Goal: Task Accomplishment & Management: Complete application form

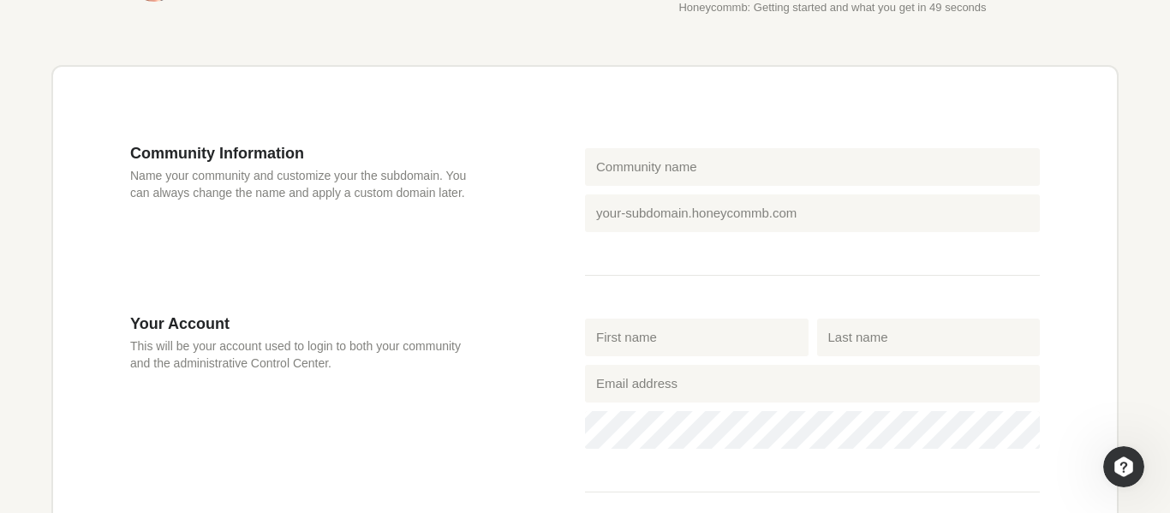
scroll to position [469, 0]
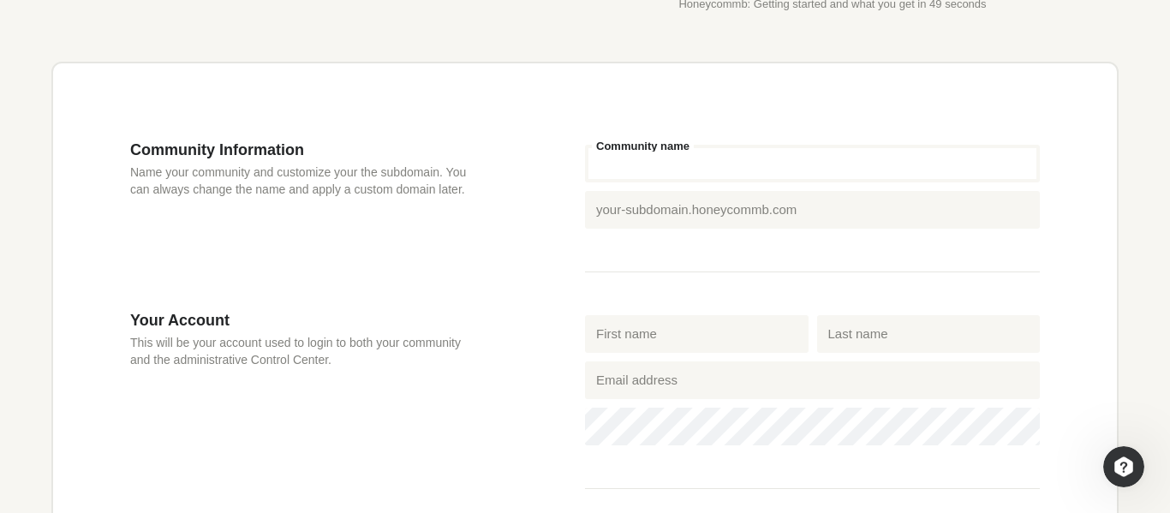
click at [653, 181] on input "Community name" at bounding box center [812, 164] width 455 height 38
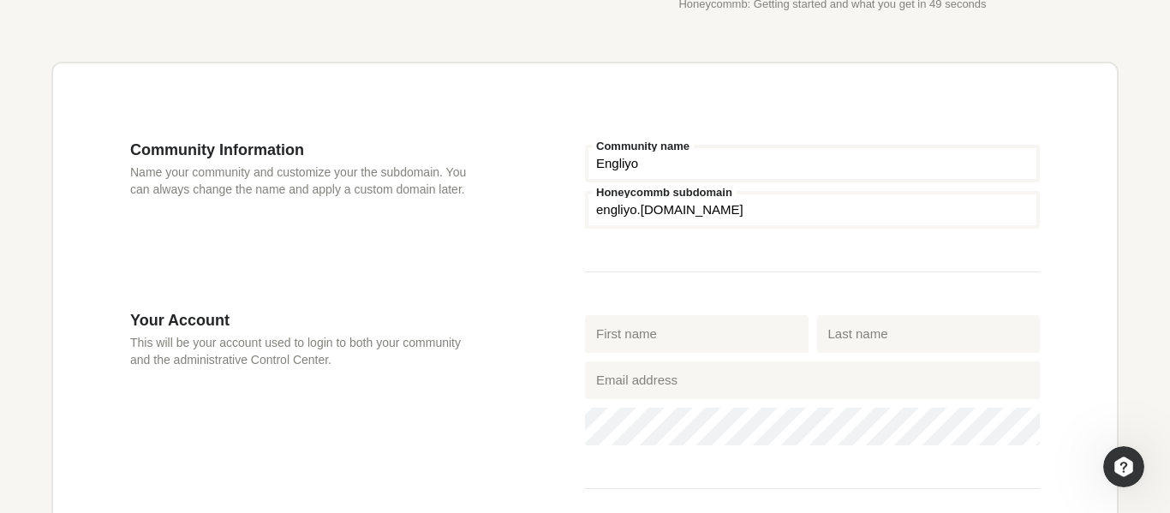
type input "Engliyo"
click at [684, 213] on input "Honeycommb subdomain" at bounding box center [812, 210] width 455 height 38
click at [655, 322] on label "First name" at bounding box center [624, 316] width 65 height 11
click at [655, 323] on input "First name" at bounding box center [697, 334] width 224 height 38
click at [650, 331] on input "First name" at bounding box center [697, 334] width 224 height 38
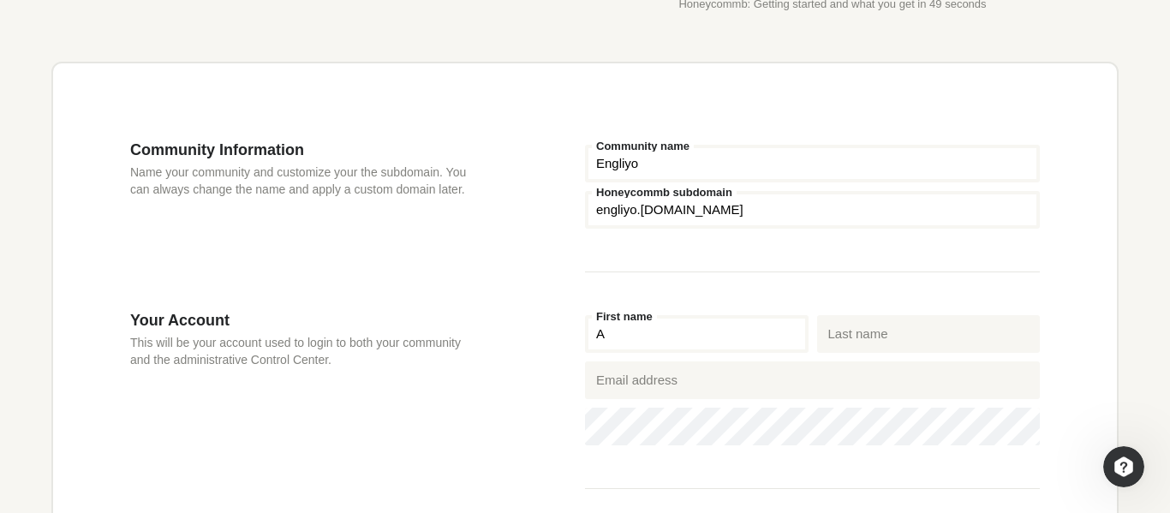
type input "[PERSON_NAME]"
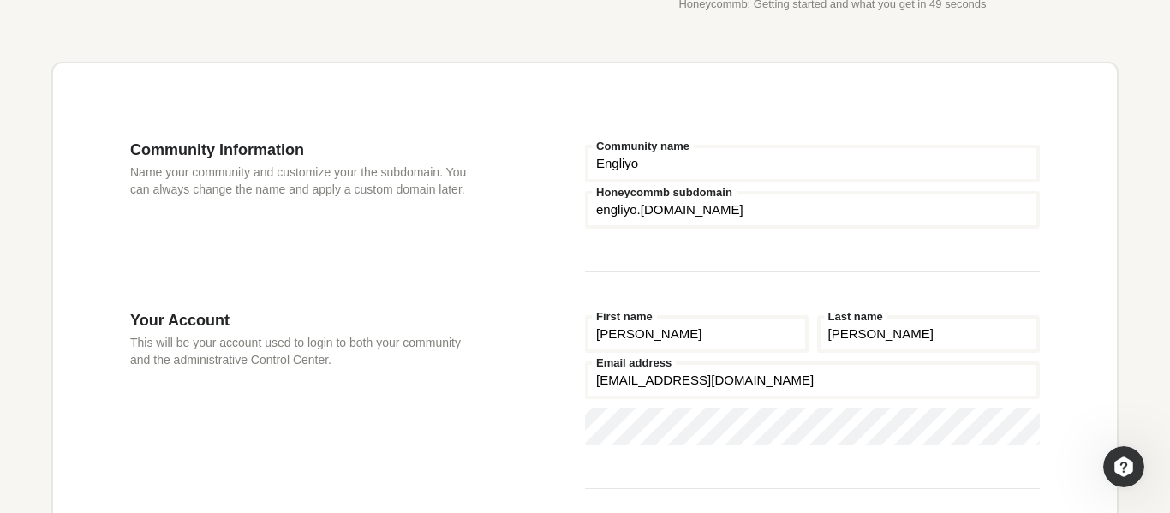
click at [704, 384] on input "[EMAIL_ADDRESS][DOMAIN_NAME]" at bounding box center [812, 380] width 455 height 38
type input "[EMAIL_ADDRESS][DOMAIN_NAME]"
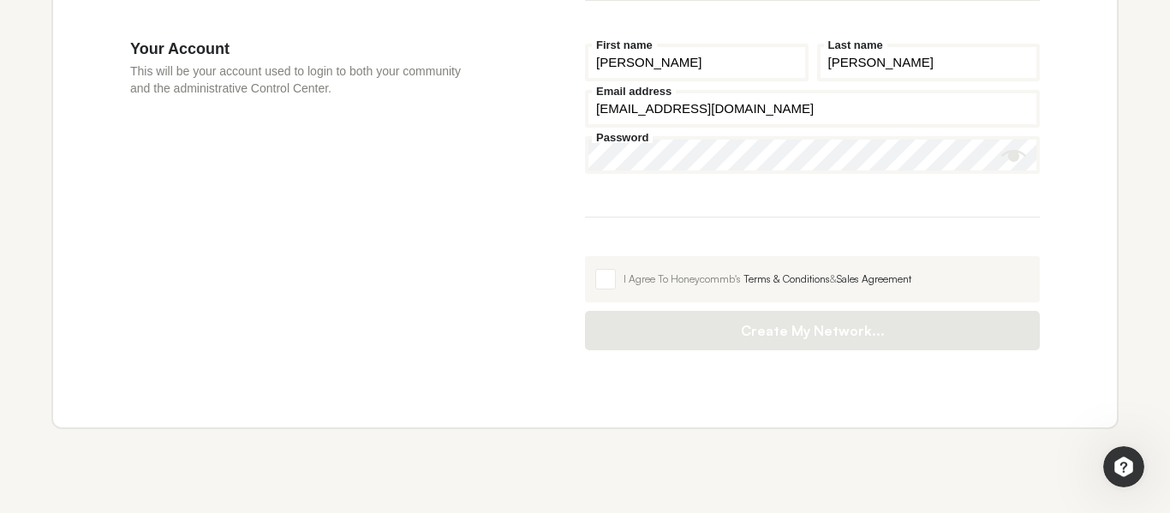
scroll to position [787, 0]
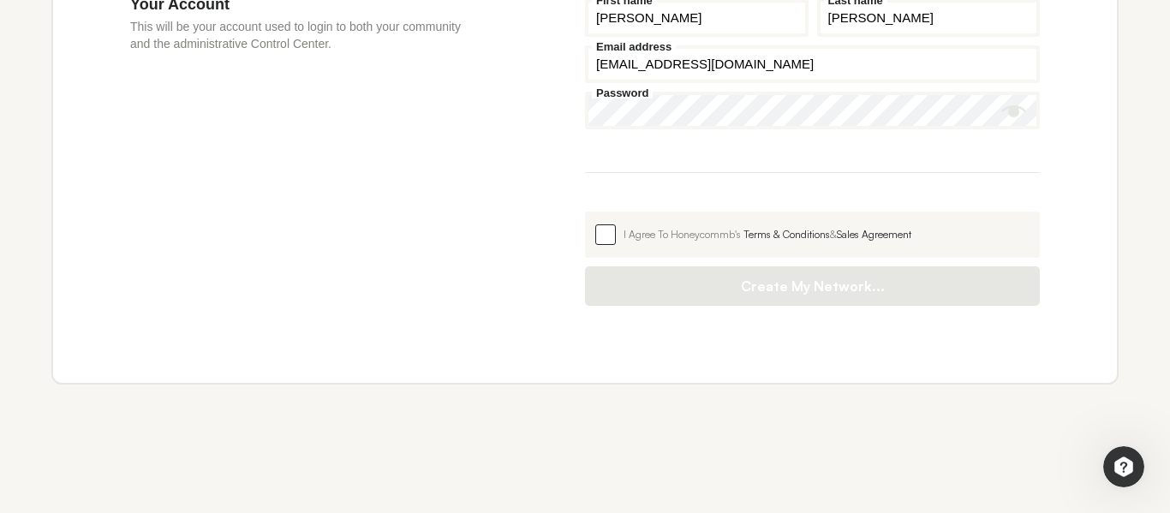
click at [612, 243] on span at bounding box center [605, 234] width 21 height 21
click at [585, 212] on input "I Agree To Honeycommb's Terms & Conditions & Sales Agreement" at bounding box center [585, 212] width 0 height 0
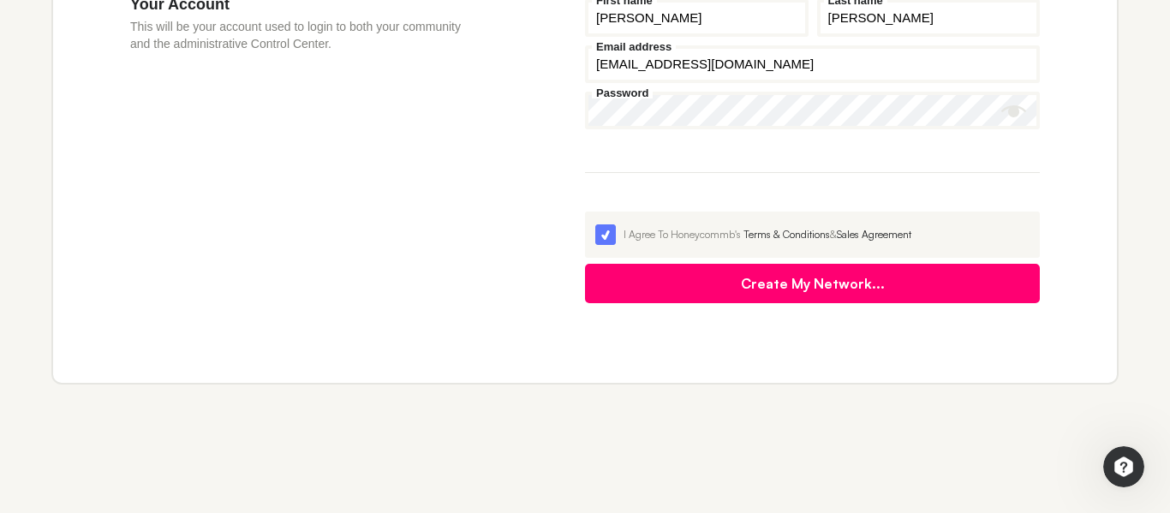
click at [715, 278] on button "Create My Network..." at bounding box center [812, 283] width 455 height 39
